Goal: Information Seeking & Learning: Learn about a topic

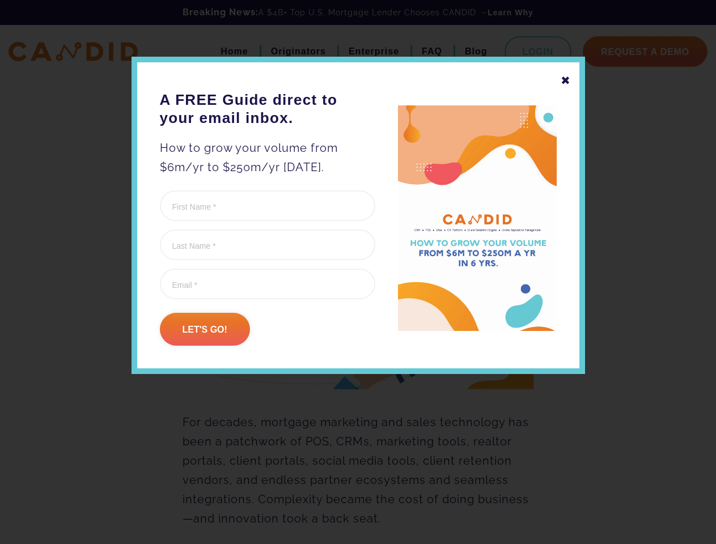
click at [358, 301] on form "URL This field is for validation purposes and should be left unchanged. First N…" at bounding box center [267, 268] width 215 height 155
click at [565, 81] on div "✖" at bounding box center [566, 80] width 10 height 19
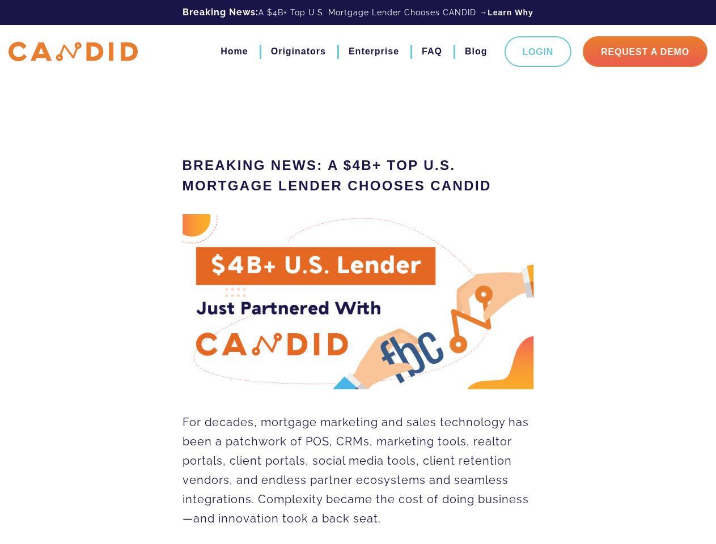
click at [205, 329] on img at bounding box center [359, 302] width 352 height 176
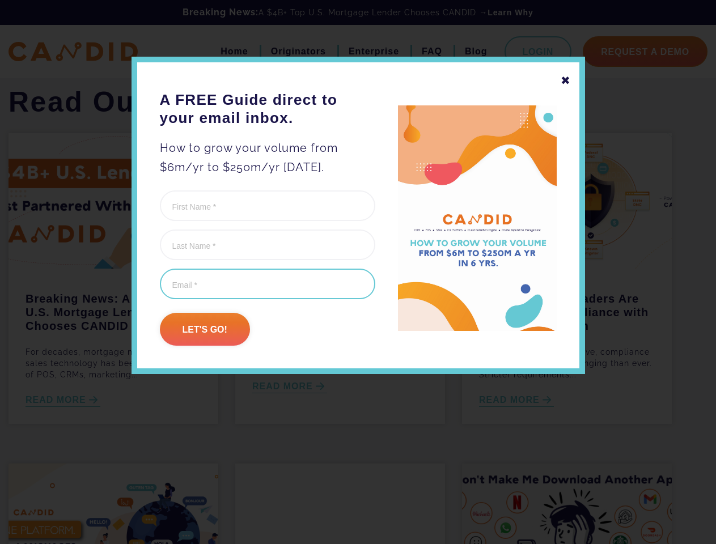
click at [358, 272] on input "Email (Required)" at bounding box center [267, 284] width 215 height 31
click at [565, 81] on div "✖" at bounding box center [566, 80] width 10 height 19
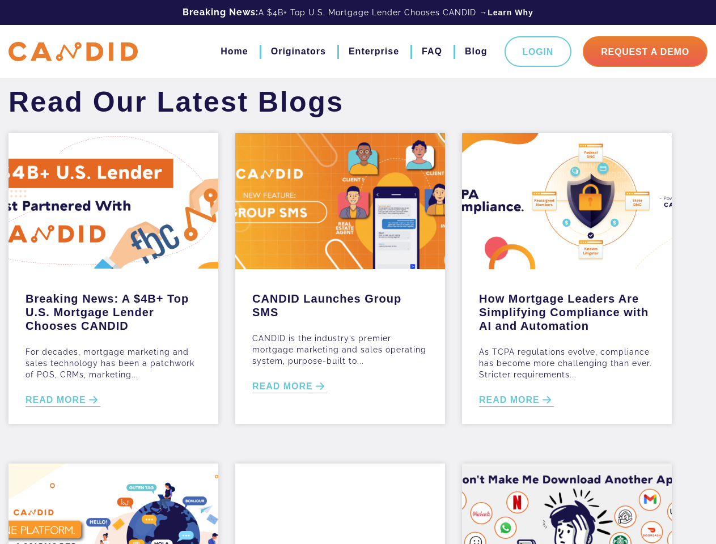
click at [205, 329] on div "Breaking News: A $4B+ Top U.S. Mortgage Lender Chooses CANDID For decades, mort…" at bounding box center [114, 346] width 210 height 155
